Goal: Task Accomplishment & Management: Manage account settings

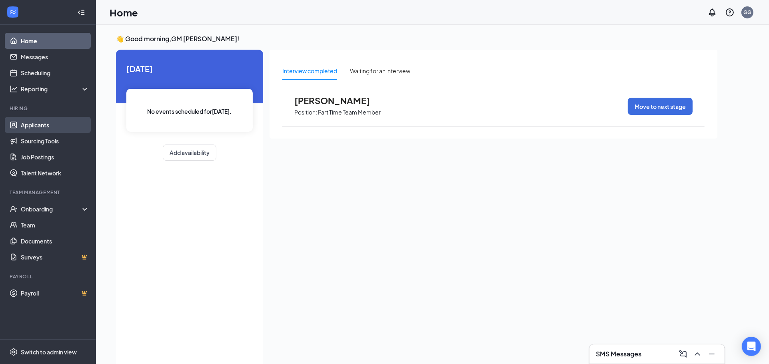
click at [47, 123] on link "Applicants" at bounding box center [55, 125] width 68 height 16
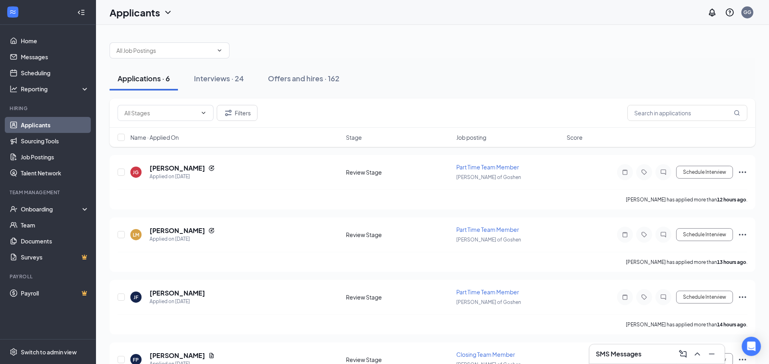
click at [134, 76] on div "Applications · 6" at bounding box center [144, 78] width 52 height 10
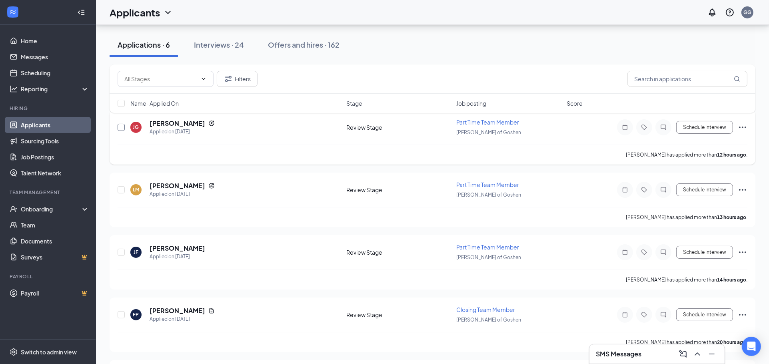
click at [120, 127] on input "checkbox" at bounding box center [121, 127] width 7 height 7
checkbox input "true"
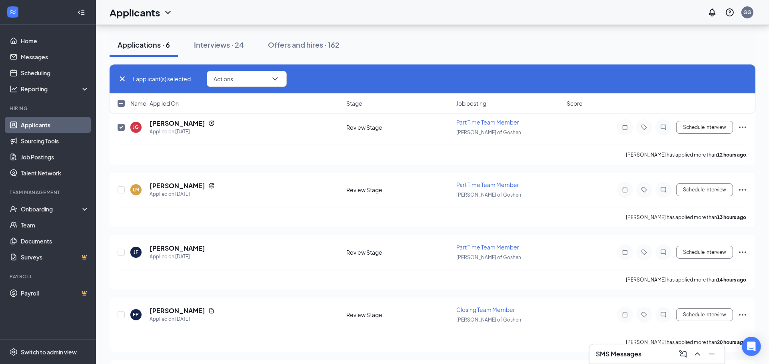
click at [121, 103] on input "checkbox" at bounding box center [121, 103] width 7 height 7
checkbox input "true"
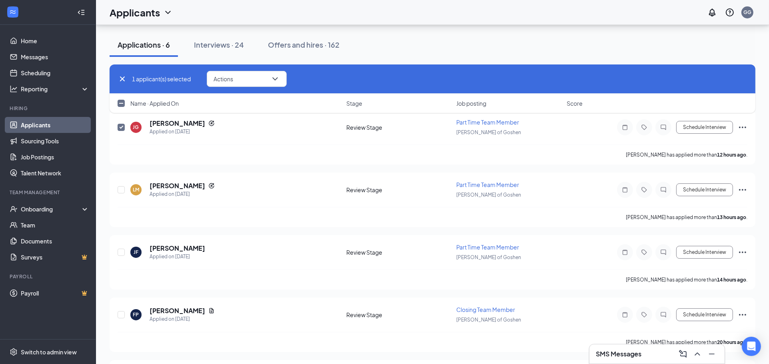
checkbox input "true"
click at [270, 78] on button "Actions" at bounding box center [247, 79] width 80 height 16
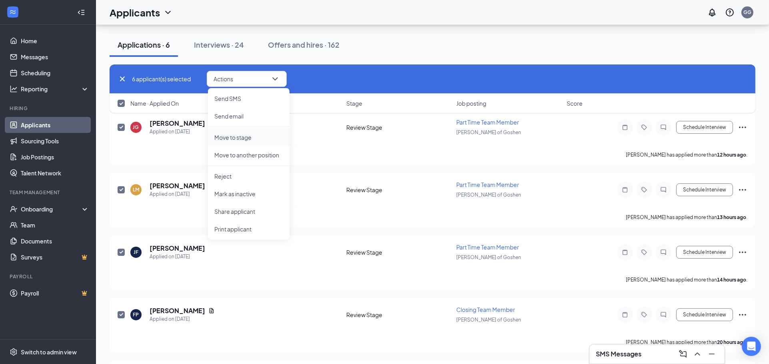
click at [254, 132] on li "Move to stage" at bounding box center [249, 137] width 82 height 18
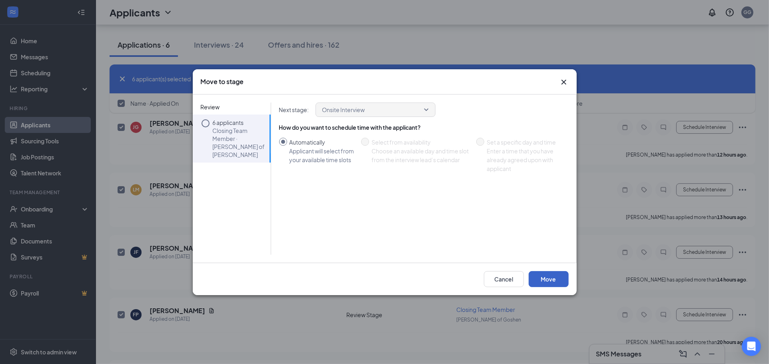
click at [543, 276] on button "Move" at bounding box center [549, 279] width 40 height 16
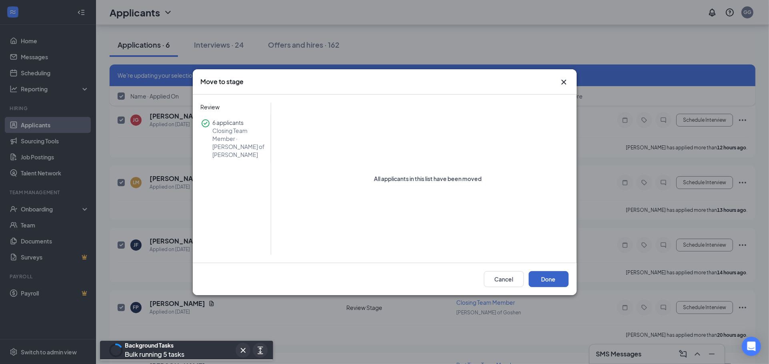
checkbox input "false"
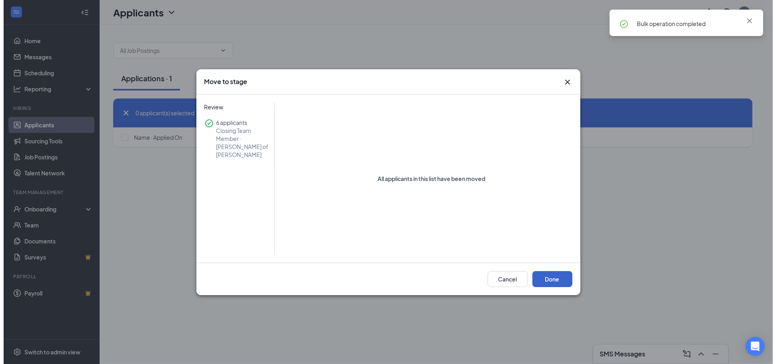
scroll to position [0, 0]
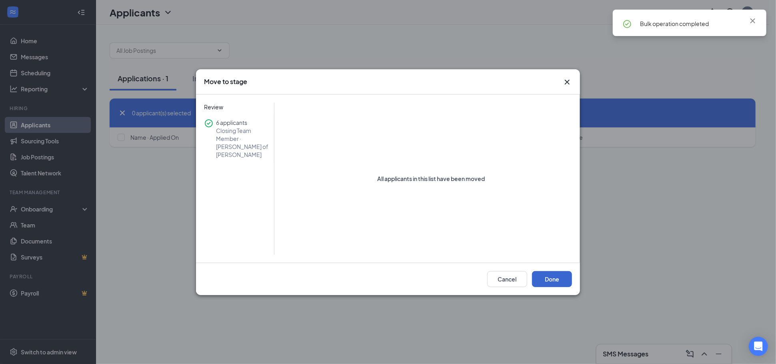
drag, startPoint x: 558, startPoint y: 269, endPoint x: 558, endPoint y: 274, distance: 5.6
click at [558, 270] on div "Cancel Done" at bounding box center [388, 278] width 384 height 32
click at [558, 274] on button "Done" at bounding box center [552, 279] width 40 height 16
